Goal: Complete application form

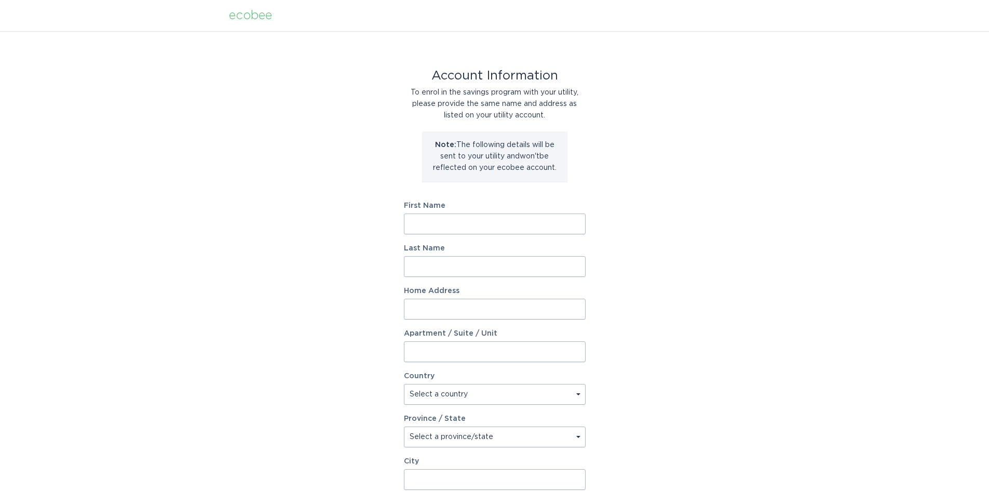
click at [493, 221] on input "First Name" at bounding box center [495, 223] width 182 height 21
type input "[PERSON_NAME]"
type input "[STREET_ADDRESS]"
select select "US"
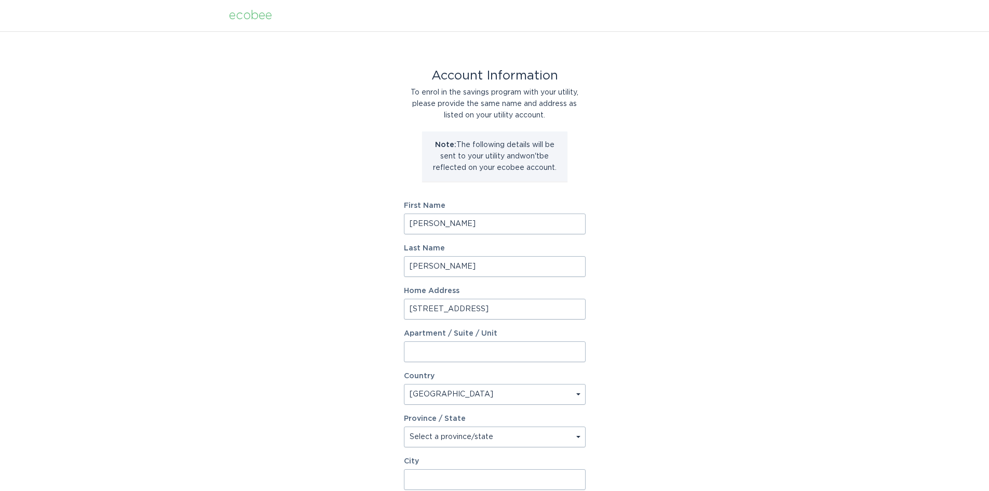
type input "Bonds"
type input "20841"
select select "MD"
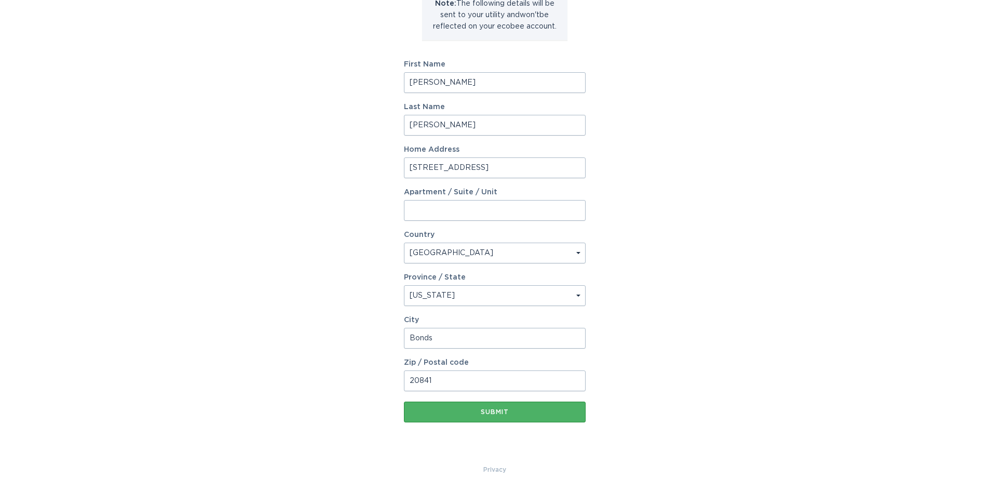
click at [510, 415] on button "Submit" at bounding box center [495, 411] width 182 height 21
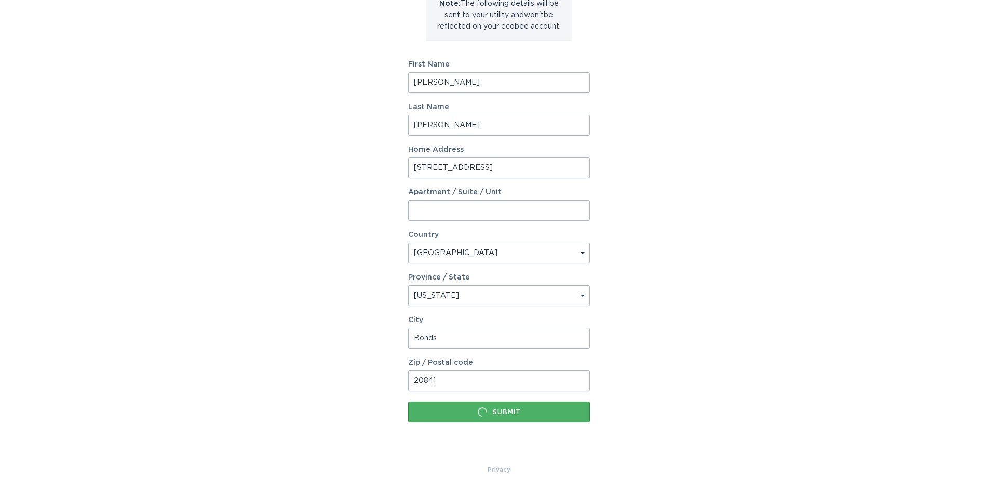
scroll to position [0, 0]
